Goal: Navigation & Orientation: Go to known website

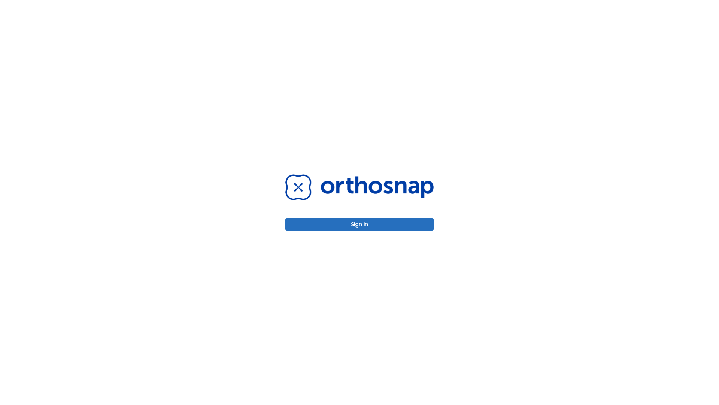
click at [360, 224] on button "Sign in" at bounding box center [359, 224] width 148 height 12
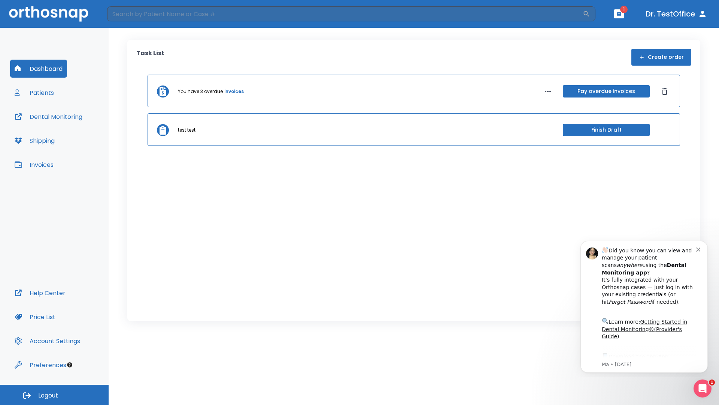
click at [54, 394] on span "Logout" at bounding box center [48, 395] width 20 height 8
